Goal: Task Accomplishment & Management: Manage account settings

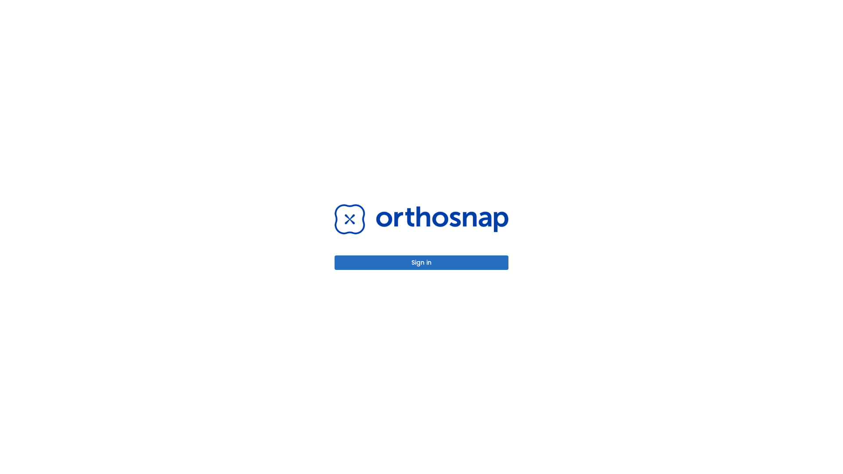
click at [422, 263] on button "Sign in" at bounding box center [422, 263] width 174 height 14
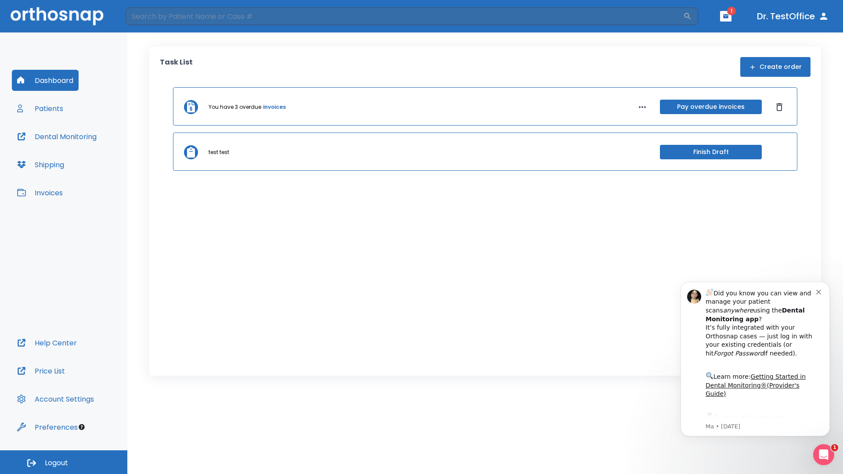
click at [64, 462] on span "Logout" at bounding box center [56, 463] width 23 height 10
